Goal: Information Seeking & Learning: Understand process/instructions

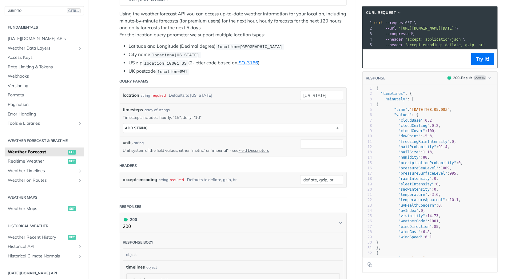
scroll to position [123, 0]
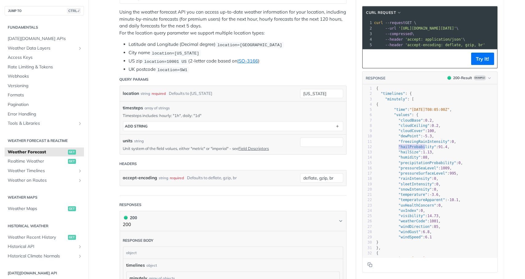
type textarea "hailProbability"
drag, startPoint x: 396, startPoint y: 150, endPoint x: 426, endPoint y: 148, distance: 29.9
click at [426, 148] on span ""hailProbability"" at bounding box center [418, 147] width 38 height 4
click at [399, 149] on span ""hailProbability"" at bounding box center [418, 147] width 38 height 4
type textarea "hailProbability"
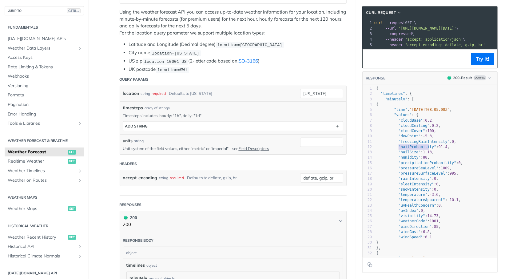
drag, startPoint x: 396, startPoint y: 149, endPoint x: 426, endPoint y: 149, distance: 29.5
click at [426, 149] on span ""hailProbability"" at bounding box center [418, 147] width 38 height 4
type textarea "hailSiz"
drag, startPoint x: 395, startPoint y: 153, endPoint x: 411, endPoint y: 153, distance: 15.7
click at [411, 153] on span ""hailSize"" at bounding box center [410, 152] width 22 height 4
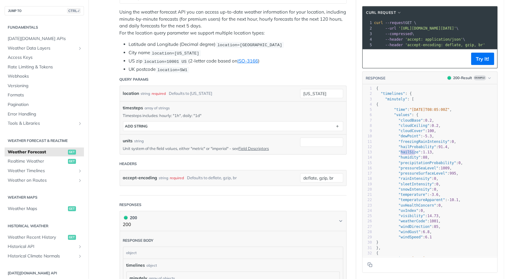
type textarea ""hailSize"
drag, startPoint x: 413, startPoint y: 153, endPoint x: 395, endPoint y: 153, distance: 17.8
click at [399, 153] on span ""hailSize"" at bounding box center [410, 152] width 22 height 4
click at [408, 153] on span ""hailSize"" at bounding box center [410, 152] width 22 height 4
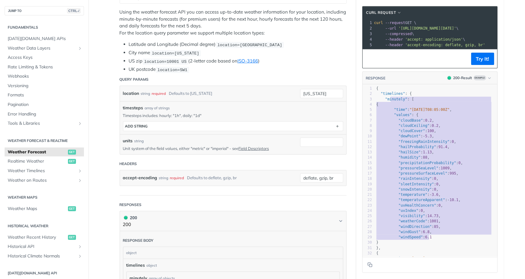
type textarea "nutely": [ { "time": "[DATE]T08:05:00Z", "values": { "cloudBase": 0.2, "cloudCe…"
drag, startPoint x: 388, startPoint y: 101, endPoint x: 426, endPoint y: 249, distance: 153.4
click at [426, 249] on div "1 { 2 "timelines" : { 3 "minutely" : [ 4 { 5 "time" : "[DATE]T08:05:00Z" , 6 "v…" at bounding box center [436, 194] width 122 height 217
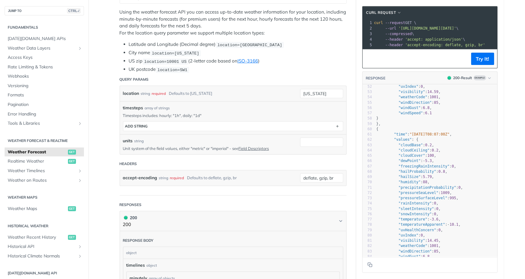
scroll to position [277, 0]
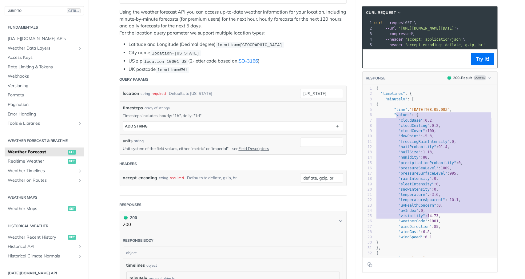
type textarea "alues": { "cloudBase": 0.2, "cloudCeiling": 0.2, "cloudCover": 100, "dewPoint":…"
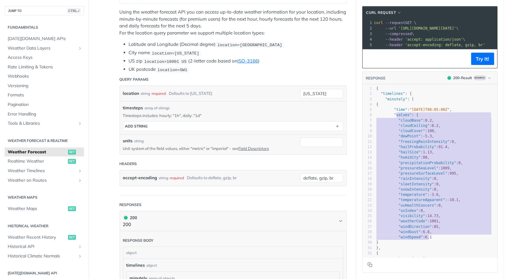
drag, startPoint x: 394, startPoint y: 117, endPoint x: 427, endPoint y: 239, distance: 125.8
click at [427, 239] on div "1 { 2 "timelines" : { 3 "minutely" : [ 4 { 5 "time" : "[DATE]T08:05:00Z" , 6 "v…" at bounding box center [436, 242] width 122 height 313
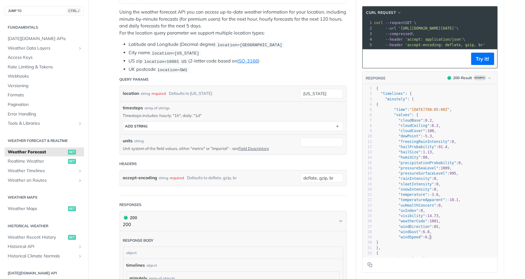
click at [436, 239] on pre ""windSpeed" : 6.1" at bounding box center [436, 236] width 122 height 5
click at [434, 240] on pre ""windSpeed" : 6.1" at bounding box center [436, 236] width 122 height 5
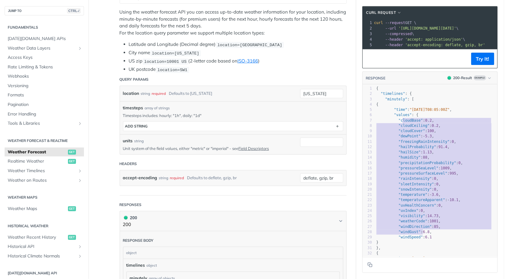
type textarea "oudBase": 0.2, "cloudCeiling": 0.2, "cloudCover": 100, "dewPoint": -5.3, "freez…"
drag, startPoint x: 401, startPoint y: 123, endPoint x: 419, endPoint y: 242, distance: 120.4
click at [419, 242] on div "1 { 2 "timelines" : { 3 "minutely" : [ 4 { 5 "time" : "[DATE]T08:05:00Z" , 6 "v…" at bounding box center [436, 242] width 122 height 313
click at [415, 176] on pre ""pressureSurfaceLevel" : 995 ," at bounding box center [436, 173] width 122 height 5
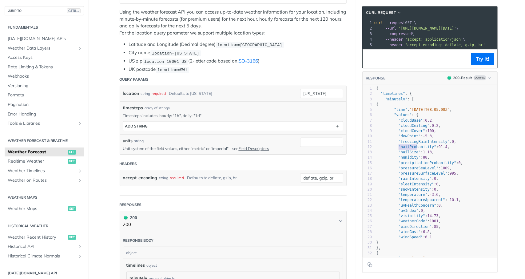
type textarea "hailProbability""
drag, startPoint x: 404, startPoint y: 151, endPoint x: 429, endPoint y: 152, distance: 24.6
click at [429, 149] on span ""hailProbability" : 91.4 ," at bounding box center [412, 147] width 73 height 4
type textarea ""hailSize""
drag, startPoint x: 395, startPoint y: 157, endPoint x: 414, endPoint y: 157, distance: 19.1
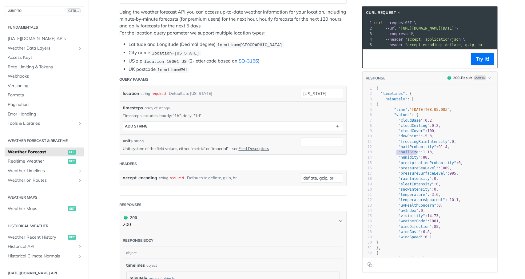
click at [414, 154] on span ""hailSize"" at bounding box center [410, 152] width 22 height 4
type textarea "91.4"
drag, startPoint x: 432, startPoint y: 150, endPoint x: 442, endPoint y: 149, distance: 9.6
click at [442, 149] on span ""hailProbability" : 91.4 ," at bounding box center [412, 147] width 73 height 4
